Goal: Task Accomplishment & Management: Use online tool/utility

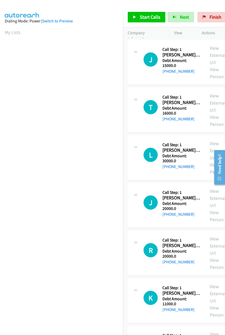
click at [4, 33] on aside "Dialing Mode: Power | Switch to Preview My Lists" at bounding box center [61, 157] width 123 height 292
click at [156, 16] on span "Start Calls" at bounding box center [150, 17] width 21 height 6
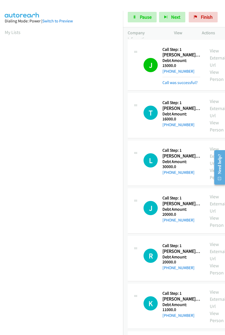
scroll to position [0, 1]
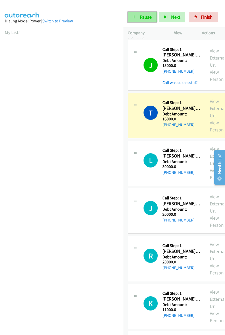
click at [134, 17] on icon at bounding box center [135, 18] width 4 height 4
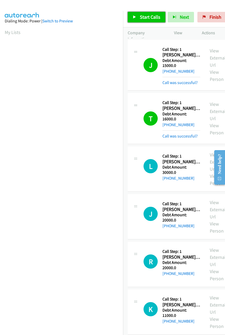
click at [140, 13] on link "Start Calls" at bounding box center [147, 17] width 38 height 11
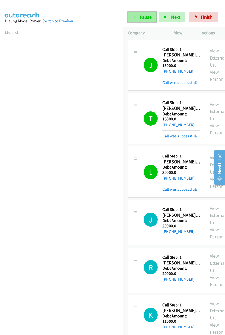
click at [140, 22] on link "Pause" at bounding box center [142, 17] width 29 height 11
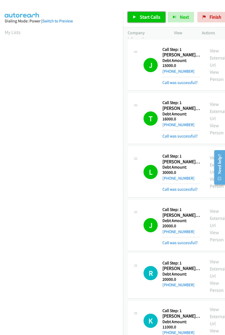
click at [148, 15] on span "Start Calls" at bounding box center [150, 17] width 21 height 6
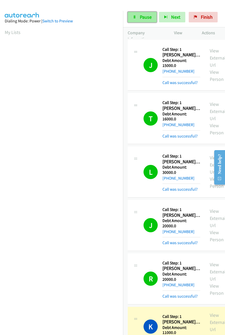
click at [137, 18] on link "Pause" at bounding box center [142, 17] width 29 height 11
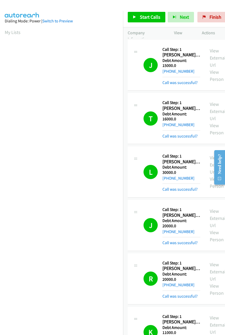
click at [167, 35] on div "Company Information" at bounding box center [146, 35] width 46 height 17
click at [148, 21] on link "Start Calls" at bounding box center [147, 17] width 38 height 11
click at [173, 19] on span "Pause" at bounding box center [179, 22] width 12 height 6
click at [153, 280] on h1 "R" at bounding box center [151, 279] width 14 height 14
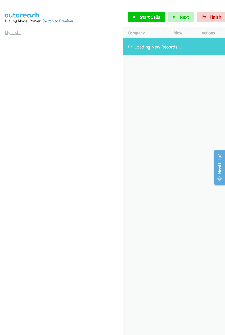
click at [12, 33] on link "My Lists" at bounding box center [13, 32] width 16 height 6
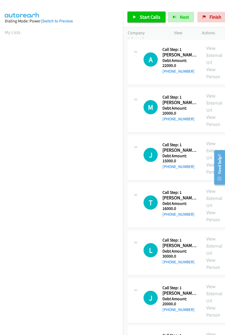
click at [141, 21] on link "Start Calls" at bounding box center [147, 17] width 38 height 11
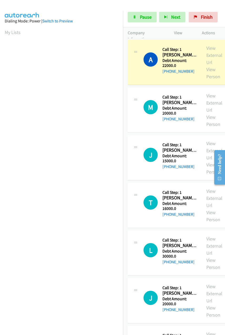
click at [152, 18] on link "Pause" at bounding box center [142, 17] width 29 height 11
click at [11, 34] on link "My Lists" at bounding box center [13, 32] width 16 height 6
